Goal: Information Seeking & Learning: Learn about a topic

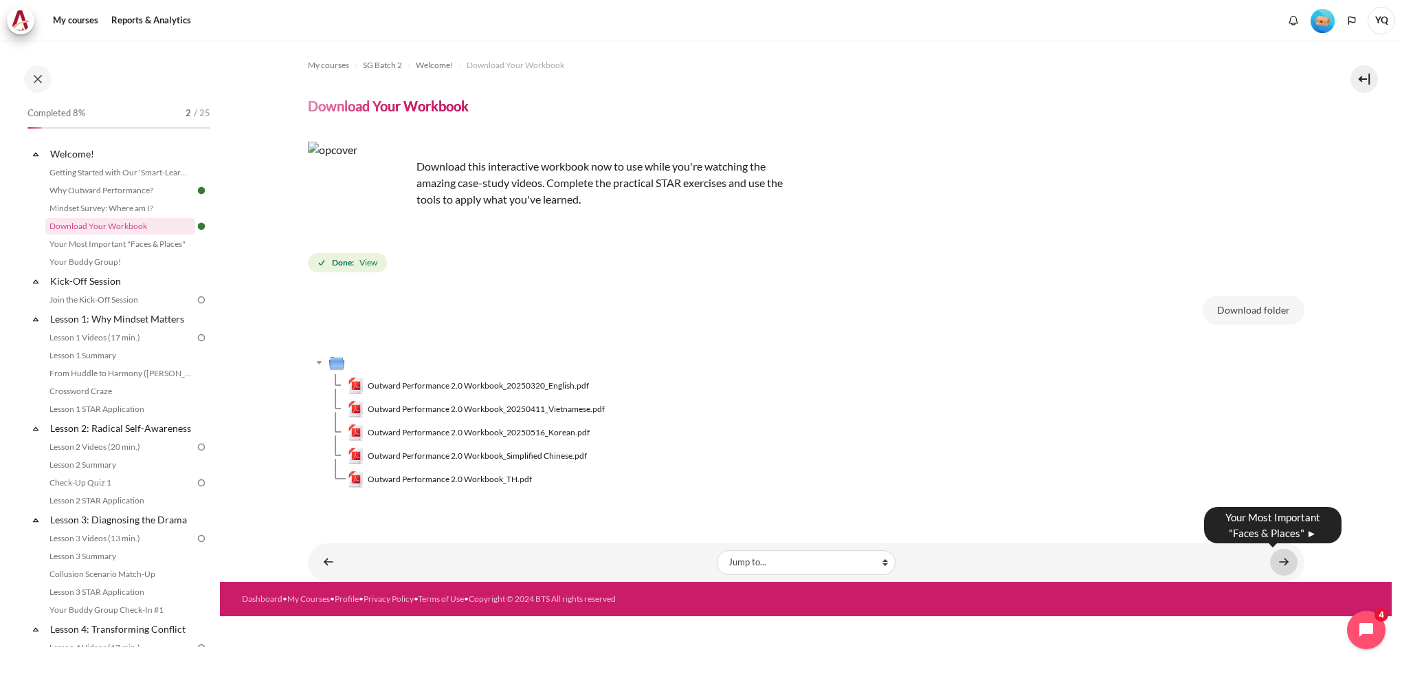
click at [1292, 555] on link "Content" at bounding box center [1283, 562] width 27 height 27
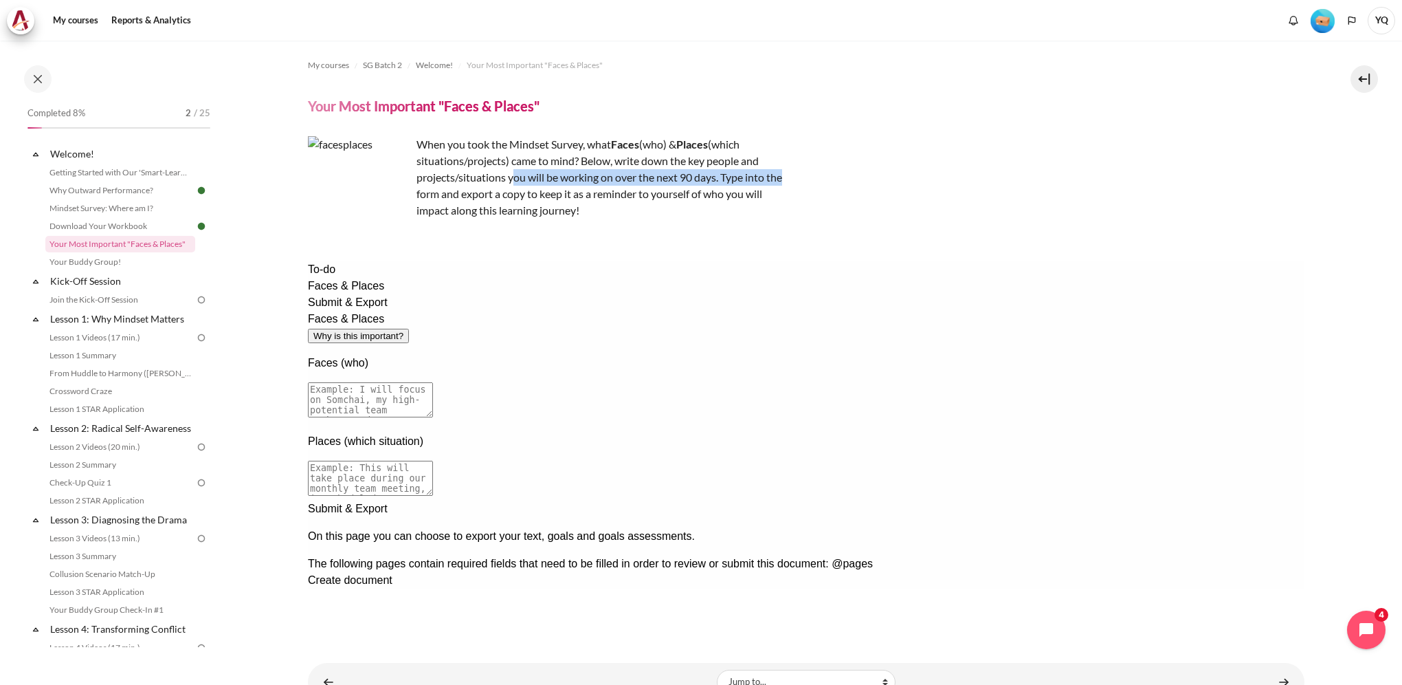
drag, startPoint x: 516, startPoint y: 178, endPoint x: 795, endPoint y: 179, distance: 278.4
click at [795, 179] on div "When you took the Mindset Survey, what F aces (who) & Places (which situations/…" at bounding box center [806, 188] width 997 height 104
drag, startPoint x: 795, startPoint y: 179, endPoint x: 749, endPoint y: 206, distance: 53.3
click at [749, 206] on p "When you took the Mindset Survey, what F aces (who) & Places (which situations/…" at bounding box center [548, 177] width 481 height 82
drag, startPoint x: 476, startPoint y: 195, endPoint x: 790, endPoint y: 198, distance: 313.5
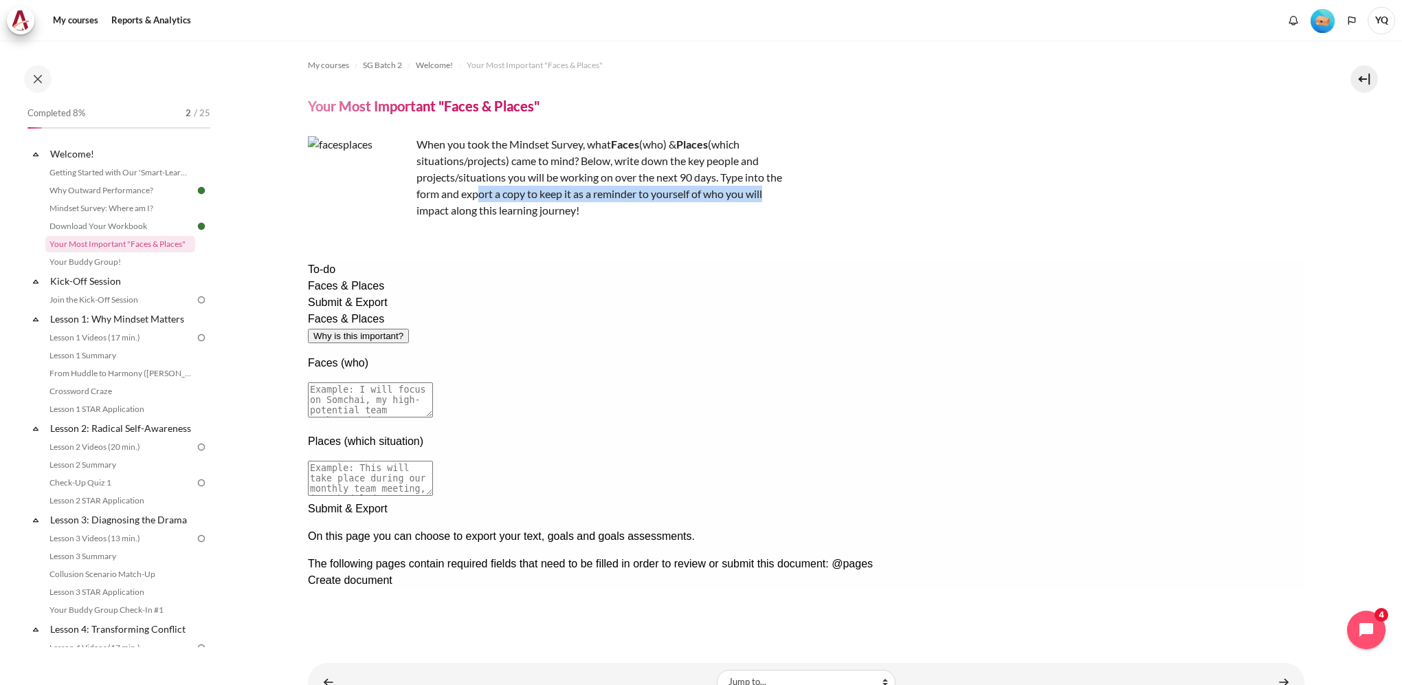
click at [790, 198] on div "When you took the Mindset Survey, what F aces (who) & Places (which situations/…" at bounding box center [806, 188] width 997 height 104
click at [432, 382] on textarea at bounding box center [369, 399] width 125 height 35
type textarea "I will focus on"
drag, startPoint x: 525, startPoint y: 351, endPoint x: 287, endPoint y: 348, distance: 237.2
click at [307, 348] on html "To-do Faces & Places Submit & Export Faces & Places Why is this important? Face…" at bounding box center [805, 441] width 997 height 360
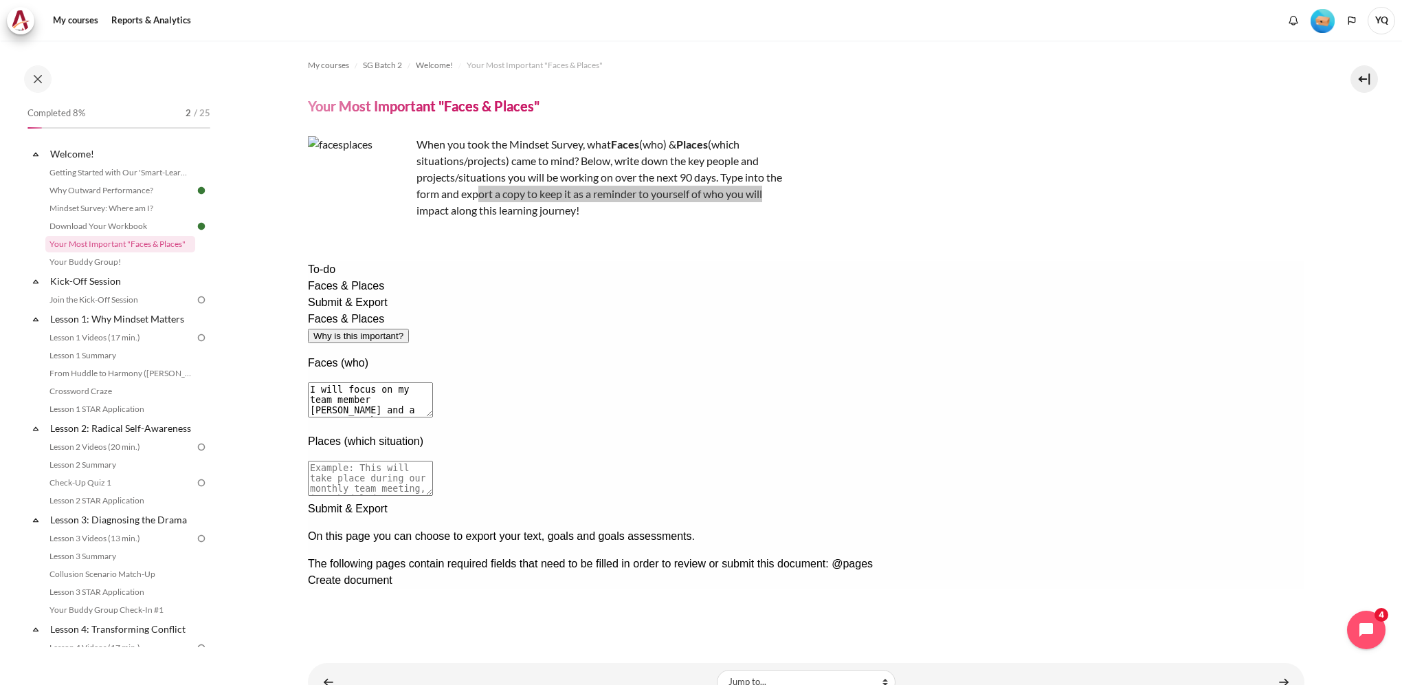
type textarea "I will focus on my team member Syafika and a BD team member Stephanie who I oft…"
click at [432, 461] on textarea at bounding box center [369, 478] width 125 height 35
drag, startPoint x: 710, startPoint y: 414, endPoint x: 874, endPoint y: 405, distance: 163.9
click at [432, 461] on textarea "One on one discussion for contract negotiation strategies discussion" at bounding box center [369, 478] width 125 height 35
type textarea "One on one discussion for contract negotiation strategies"
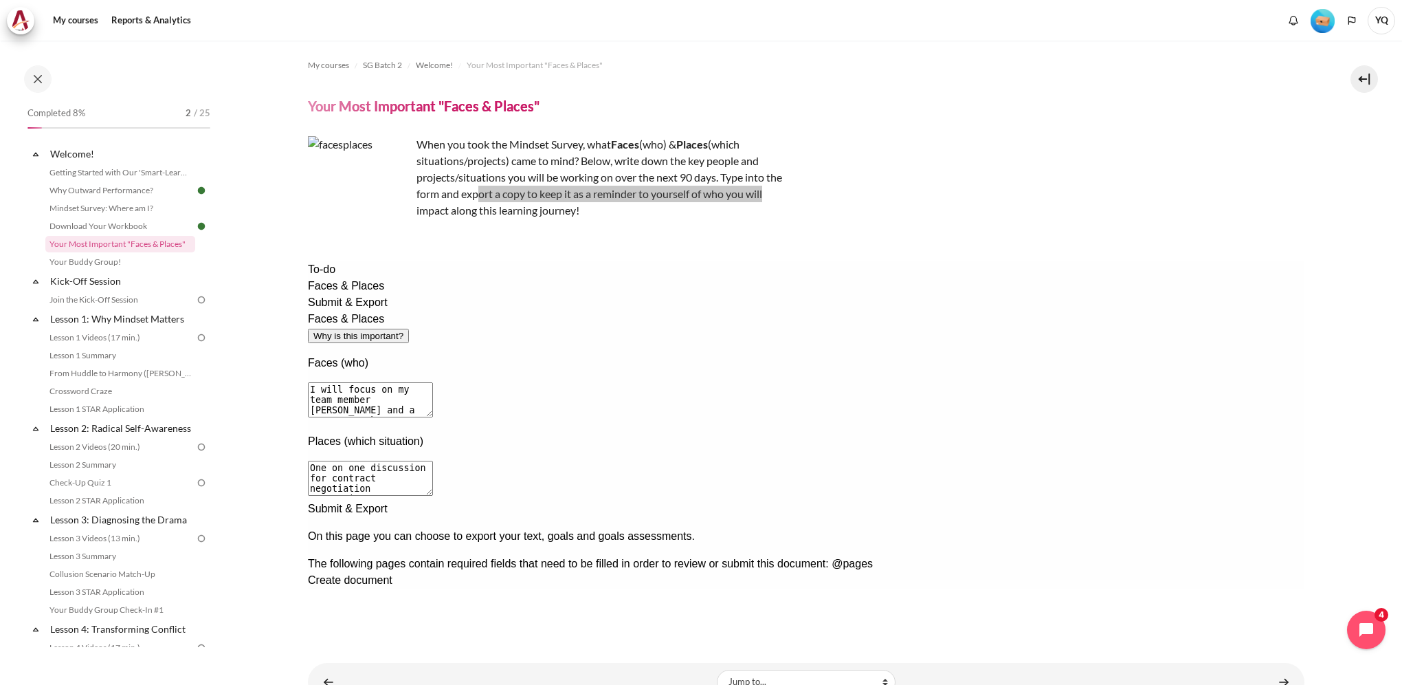
click at [1112, 500] on div "Next documentation step" at bounding box center [805, 500] width 997 height 0
click at [478, 572] on div "Create document" at bounding box center [805, 580] width 997 height 16
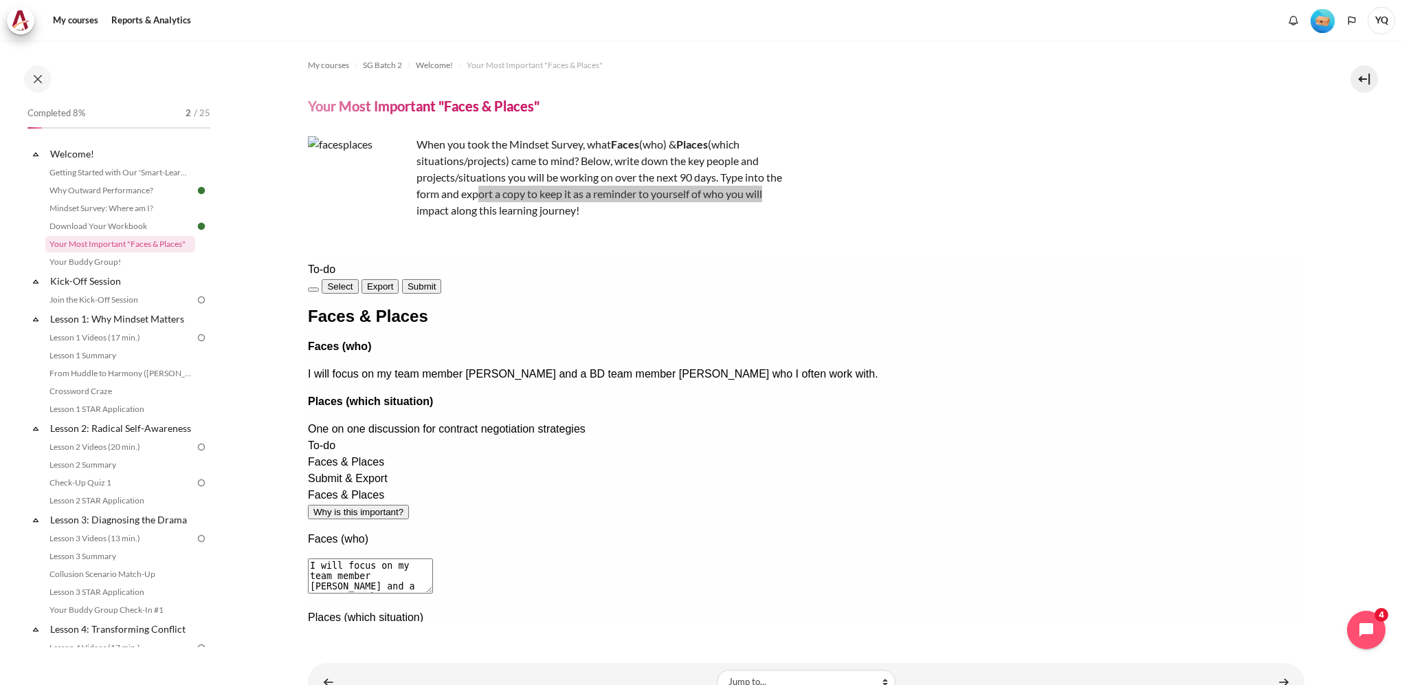
click at [731, 427] on div "Faces & Places Faces (who) I will focus on my team member Syafika and a BD team…" at bounding box center [805, 372] width 997 height 129
click at [393, 285] on span "Export" at bounding box center [379, 286] width 27 height 10
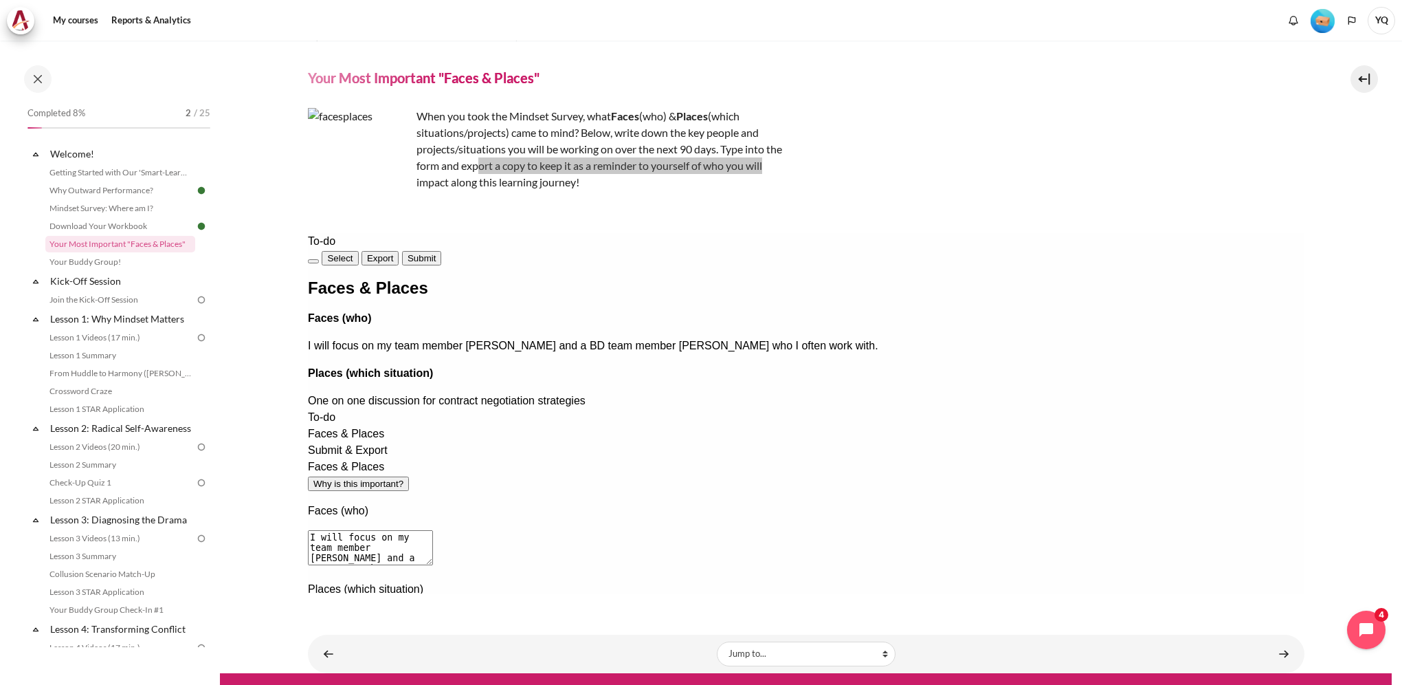
scroll to position [51, 0]
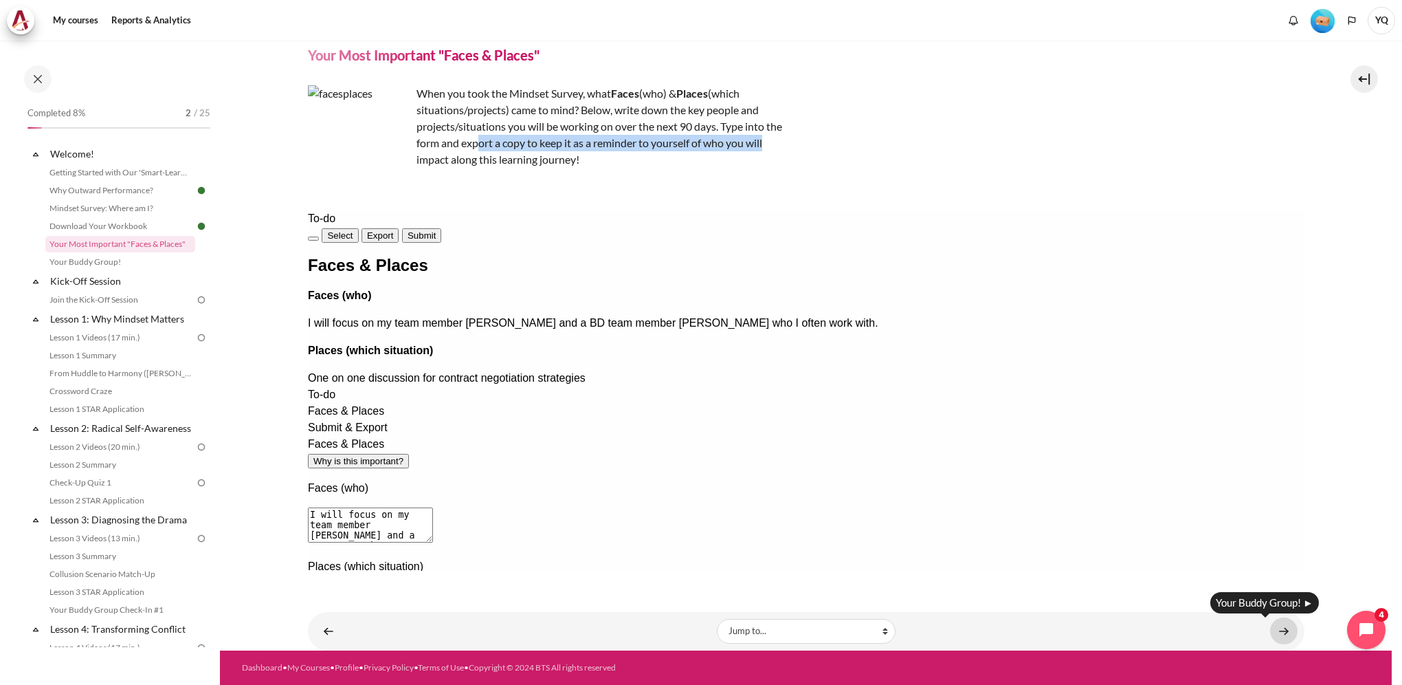
click at [1275, 625] on link "Content" at bounding box center [1283, 630] width 27 height 27
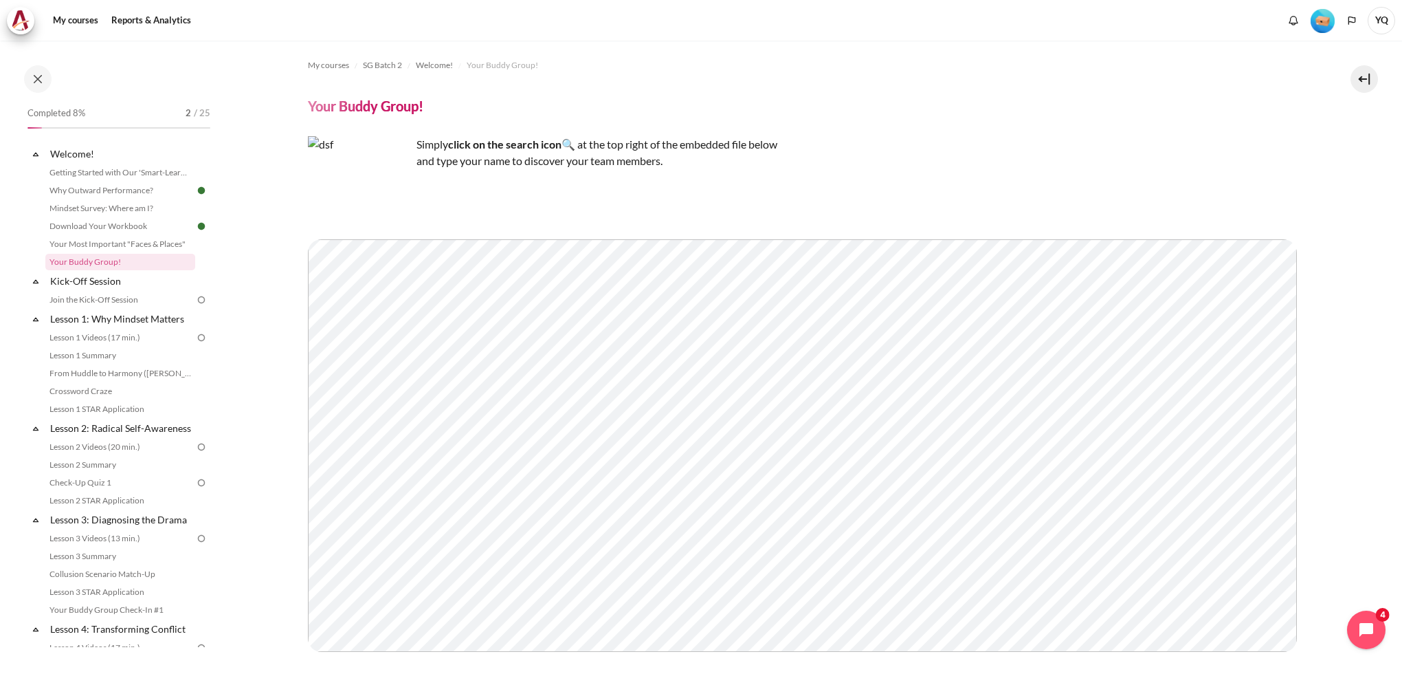
scroll to position [85, 0]
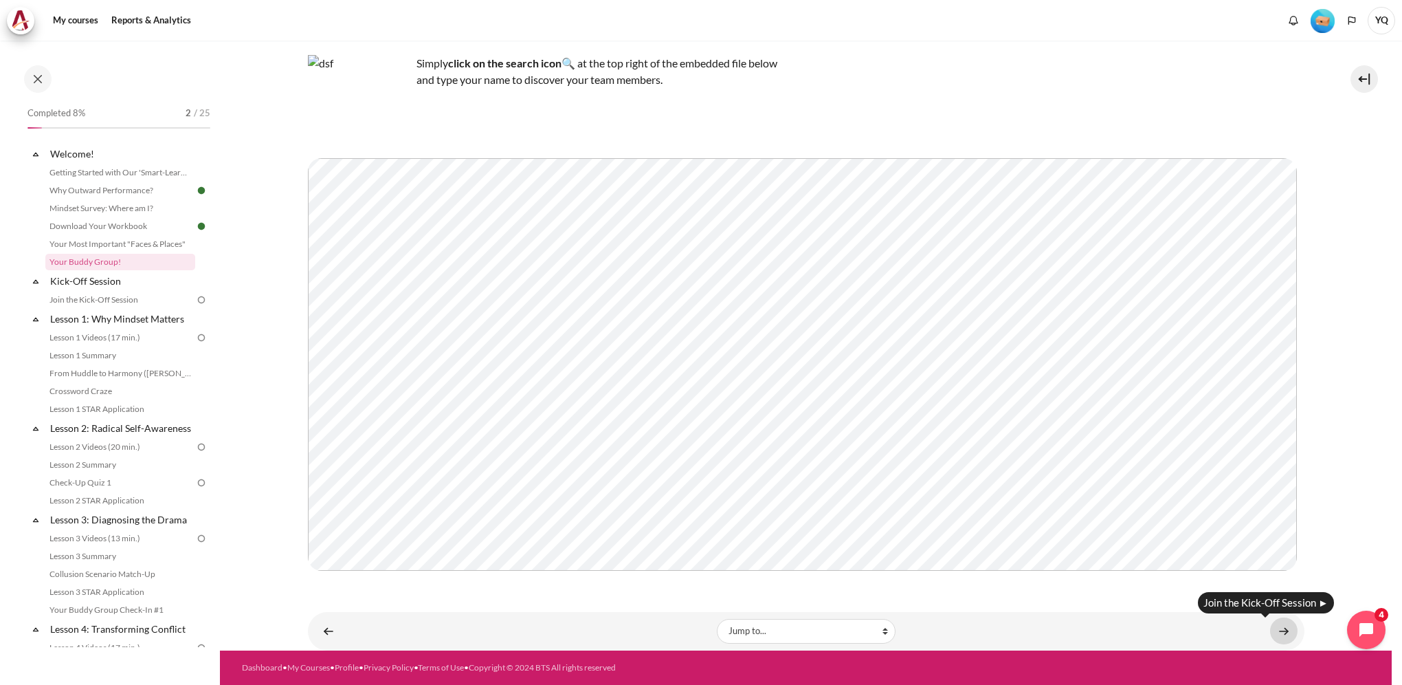
click at [1276, 632] on link "Content" at bounding box center [1283, 630] width 27 height 27
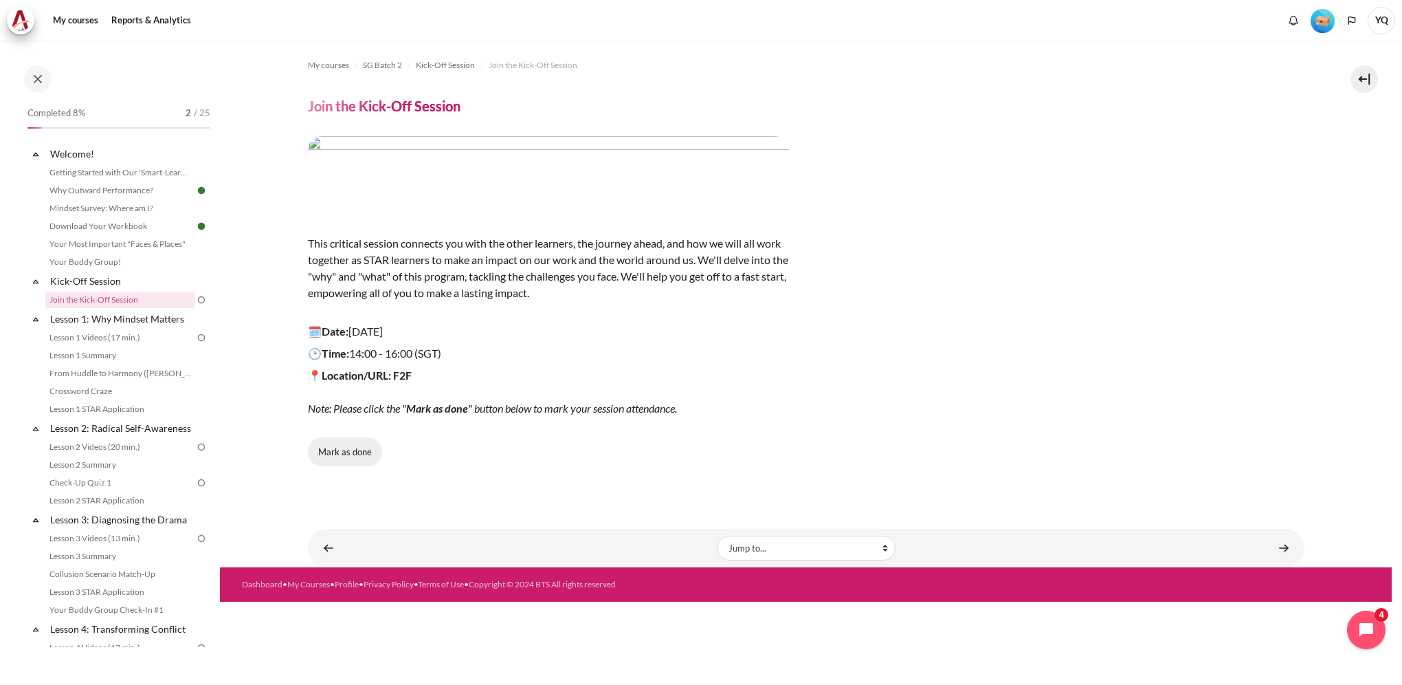
click at [349, 450] on button "Mark as done" at bounding box center [345, 451] width 74 height 29
click at [1283, 551] on link "Content" at bounding box center [1283, 547] width 27 height 27
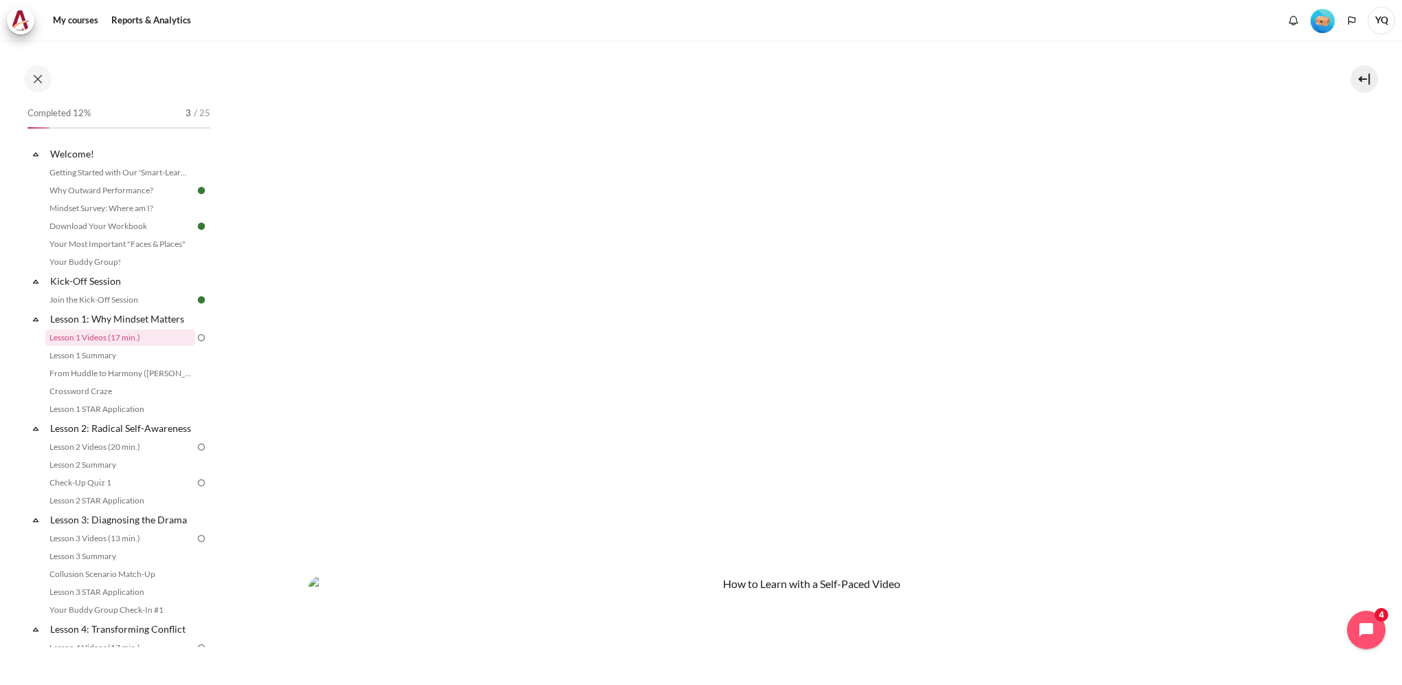
scroll to position [412, 0]
